Goal: Find contact information: Find contact information

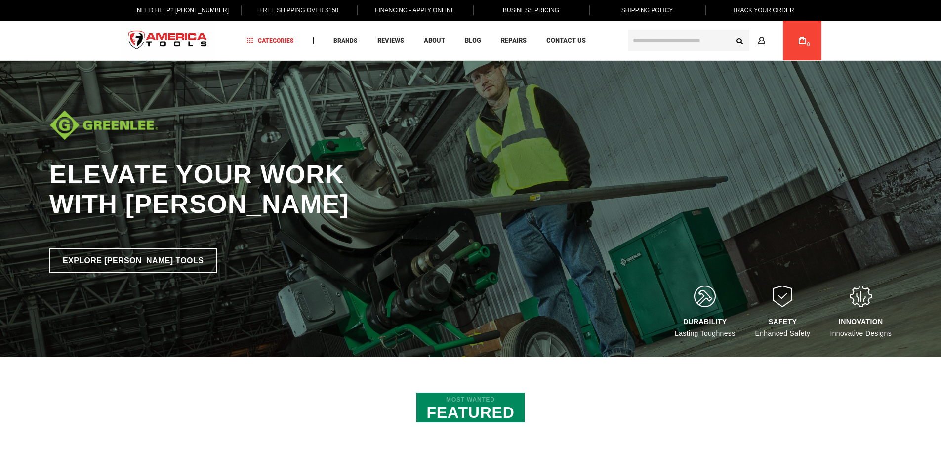
click at [576, 33] on div "Navigation Categories Plumbing Tools Drain Cleaning Diagnostics Pressing Diagno…" at bounding box center [432, 41] width 385 height 40
click at [575, 37] on link "Contact Us" at bounding box center [566, 40] width 48 height 13
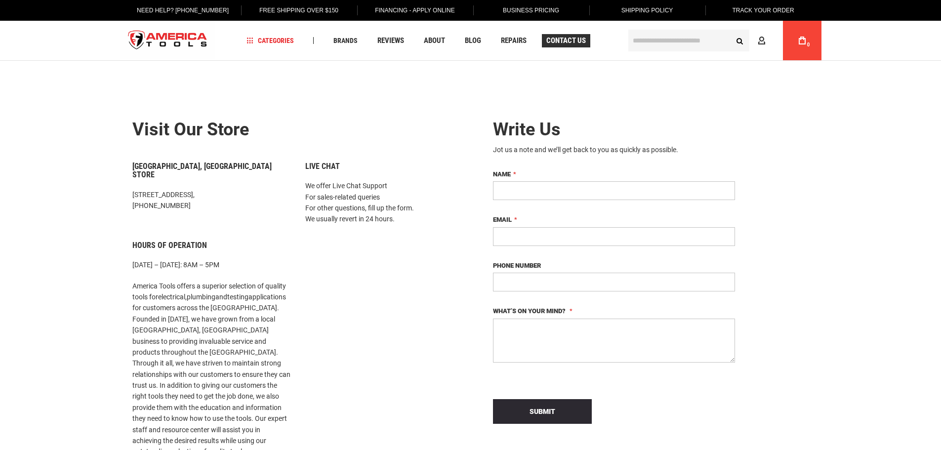
click at [567, 43] on span "Contact Us" at bounding box center [566, 40] width 40 height 7
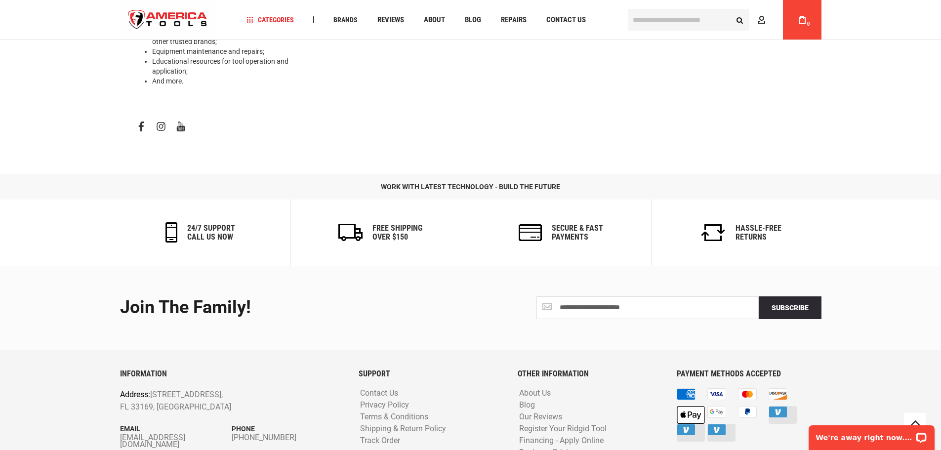
scroll to position [486, 0]
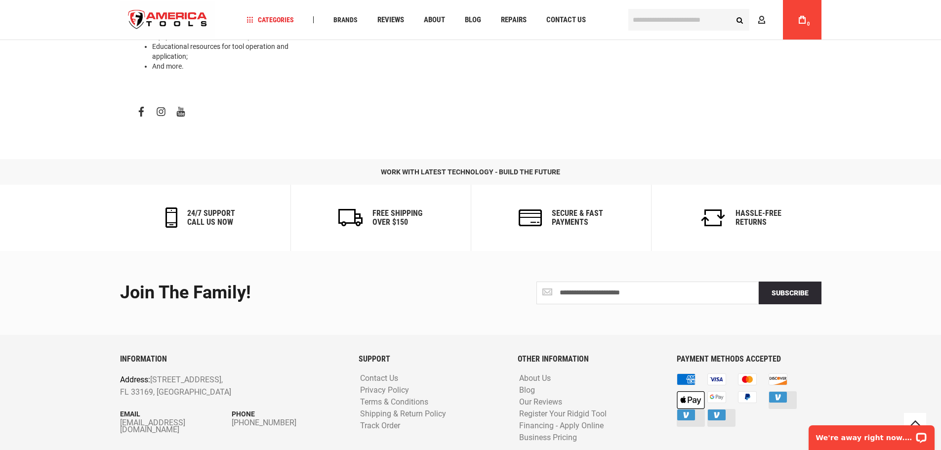
drag, startPoint x: 205, startPoint y: 396, endPoint x: 119, endPoint y: 394, distance: 86.9
click at [119, 394] on div "INFORMATION Address: 1157 NW 159th Dr, Miami, FL 33169, United States Email inf…" at bounding box center [232, 407] width 238 height 105
click at [108, 394] on footer "**********" at bounding box center [470, 366] width 941 height 230
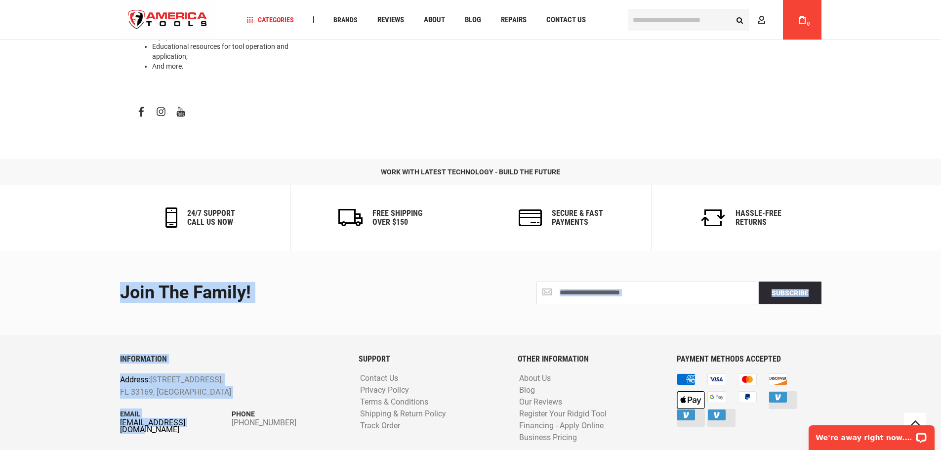
drag, startPoint x: 112, startPoint y: 394, endPoint x: 199, endPoint y: 390, distance: 87.5
click at [199, 390] on div "**********" at bounding box center [470, 366] width 721 height 230
click at [205, 419] on link "[EMAIL_ADDRESS][DOMAIN_NAME]" at bounding box center [176, 426] width 112 height 14
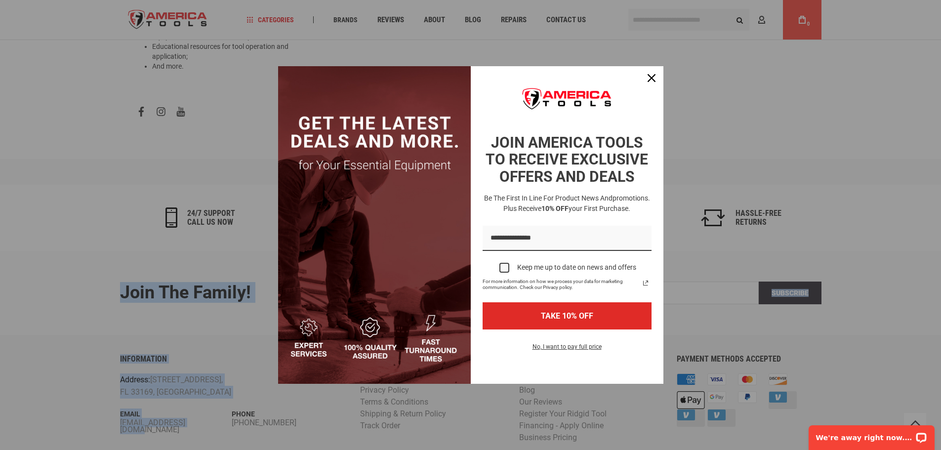
click at [678, 100] on div "Marketing offer form" at bounding box center [470, 225] width 941 height 450
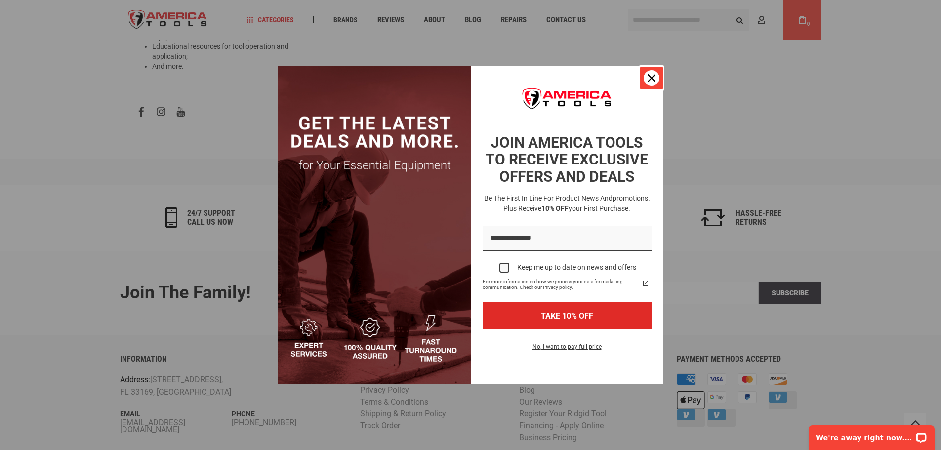
click at [656, 68] on button "Close" at bounding box center [651, 78] width 24 height 24
